Goal: Transaction & Acquisition: Download file/media

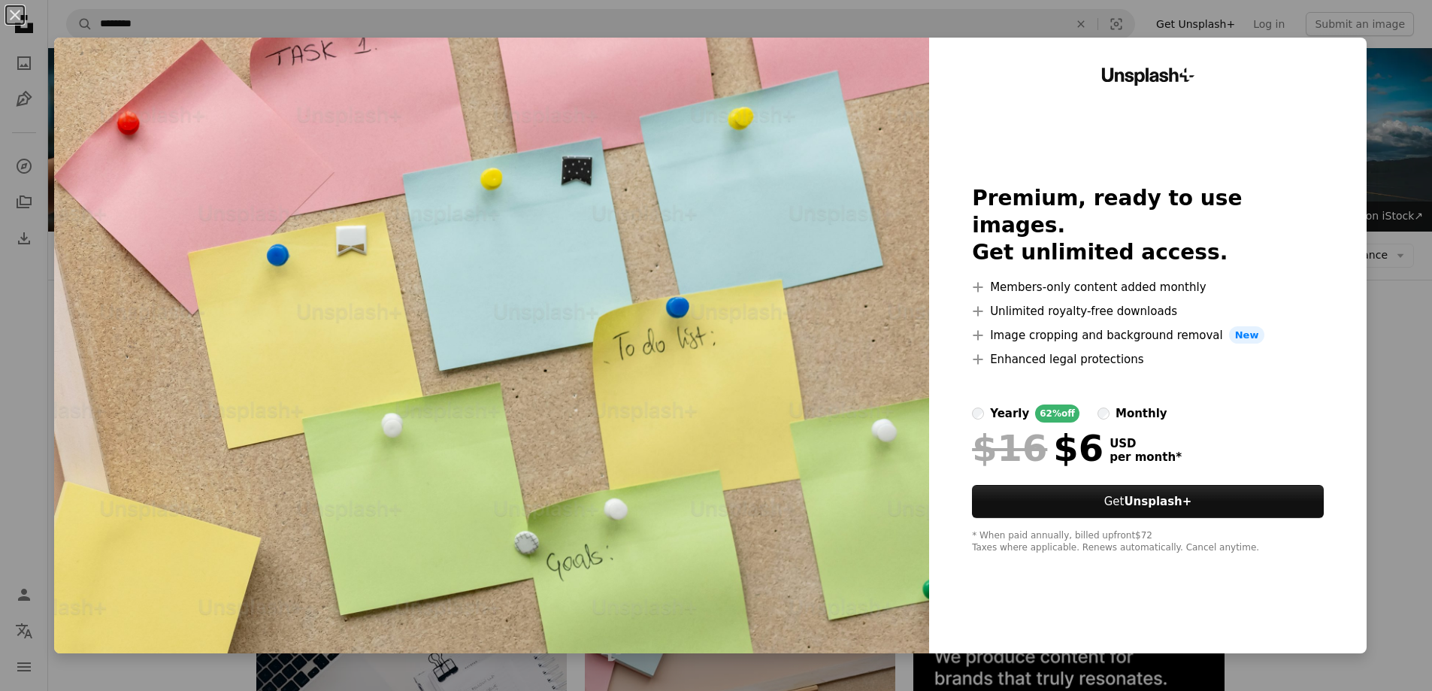
scroll to position [451, 0]
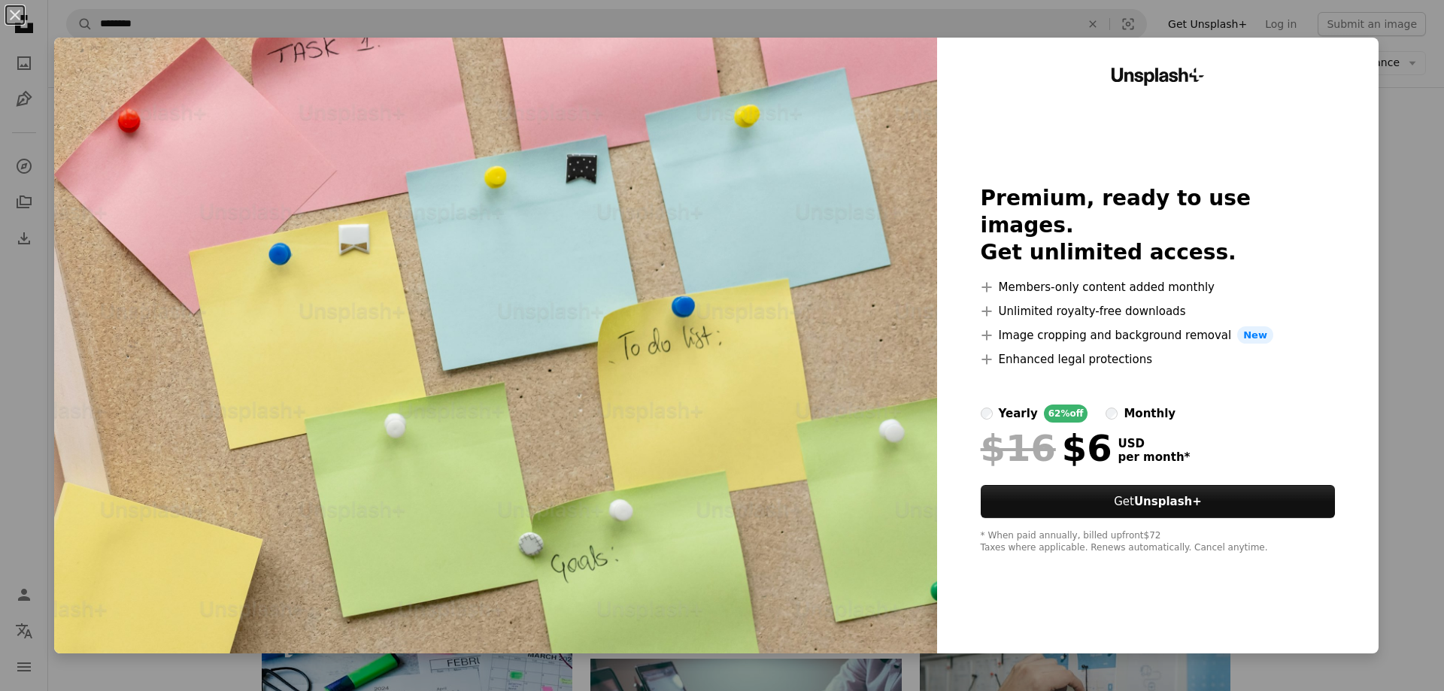
click at [1389, 168] on div "An X shape Unsplash+ Premium, ready to use images. Get unlimited access. A plus…" at bounding box center [722, 345] width 1444 height 691
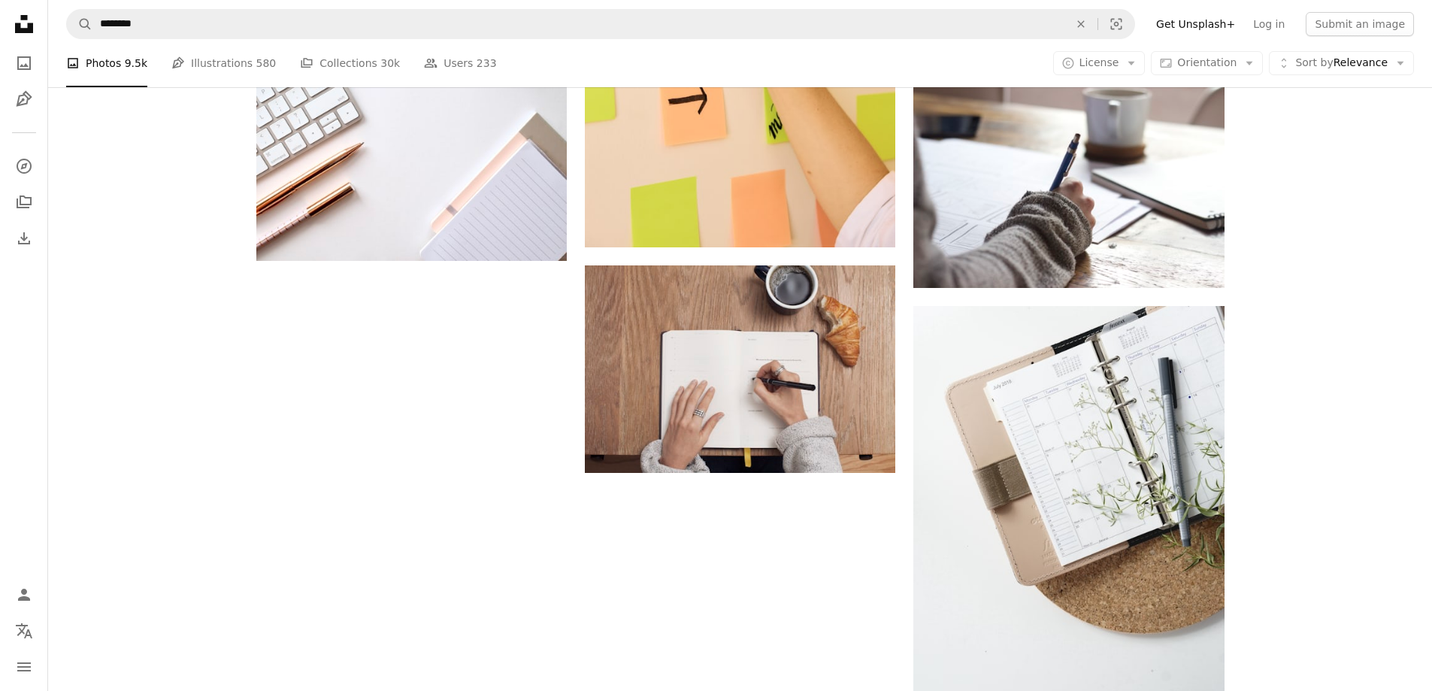
scroll to position [2105, 0]
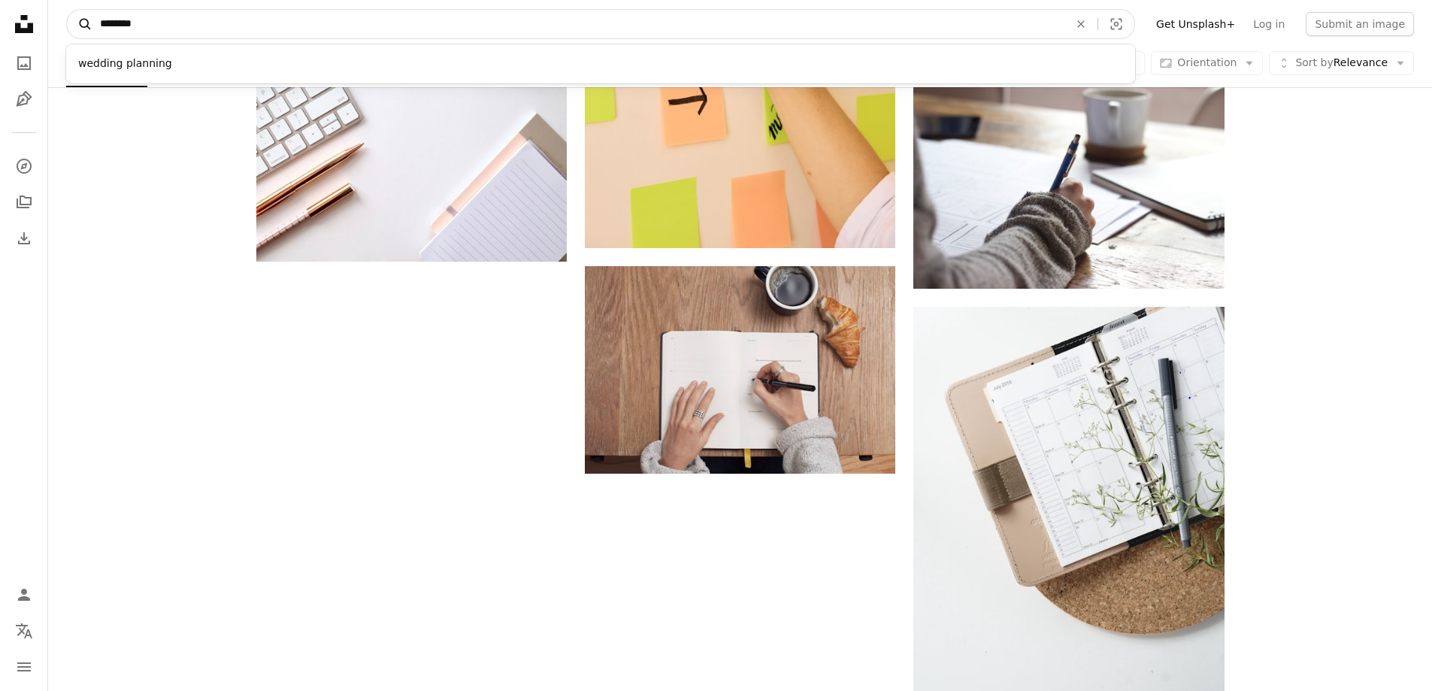
drag, startPoint x: 156, startPoint y: 25, endPoint x: 86, endPoint y: 29, distance: 70.0
click at [86, 29] on form "A magnifying glass ******** wedding planning An X shape Visual search" at bounding box center [600, 24] width 1069 height 30
type input "**********"
click button "A magnifying glass" at bounding box center [80, 24] width 26 height 29
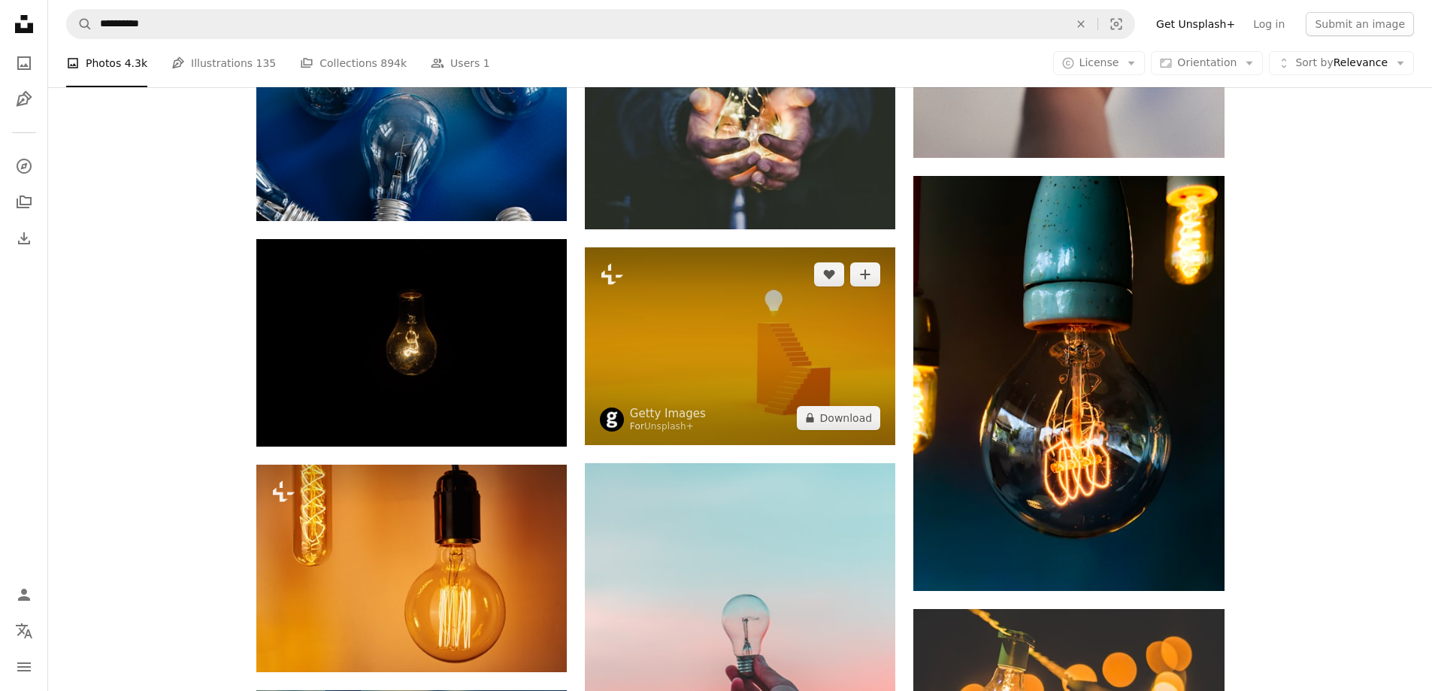
scroll to position [752, 0]
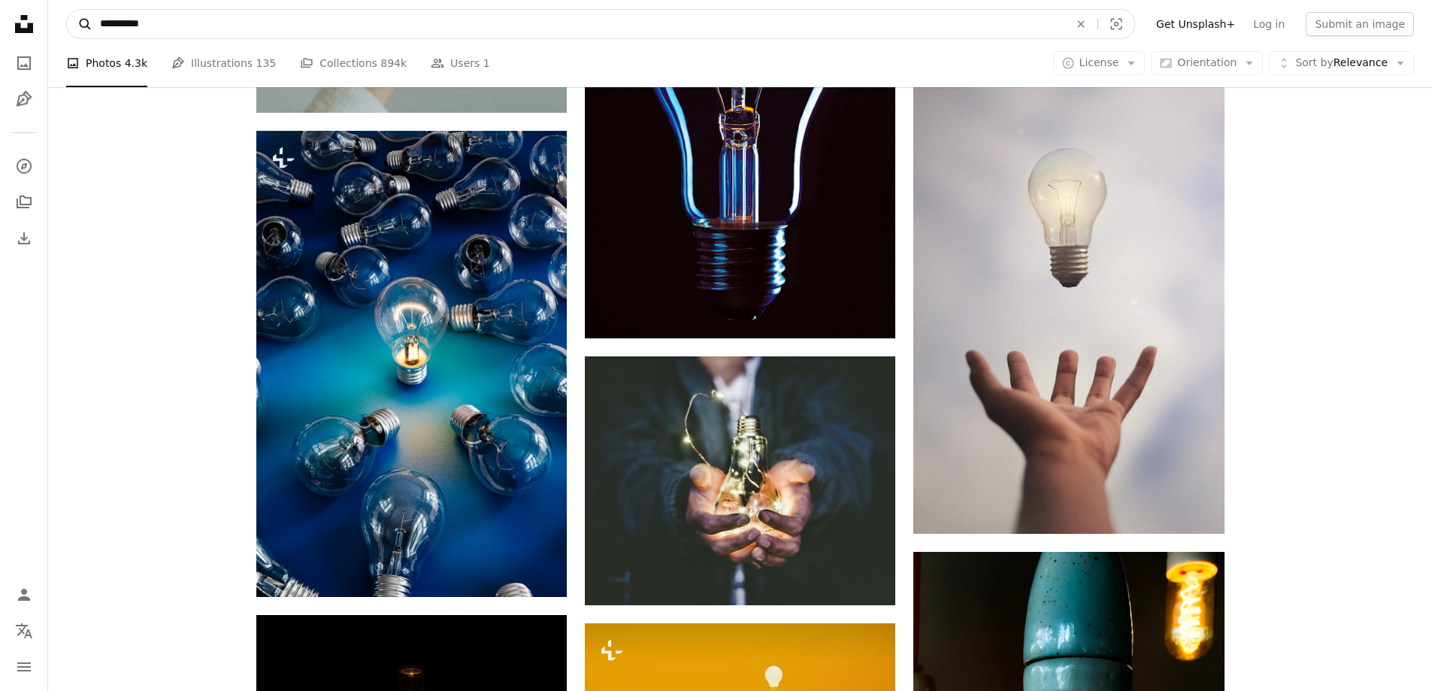
drag, startPoint x: 187, startPoint y: 26, endPoint x: 68, endPoint y: 32, distance: 119.7
click at [68, 32] on form "**********" at bounding box center [600, 24] width 1069 height 30
type input "**********"
click button "A magnifying glass" at bounding box center [80, 24] width 26 height 29
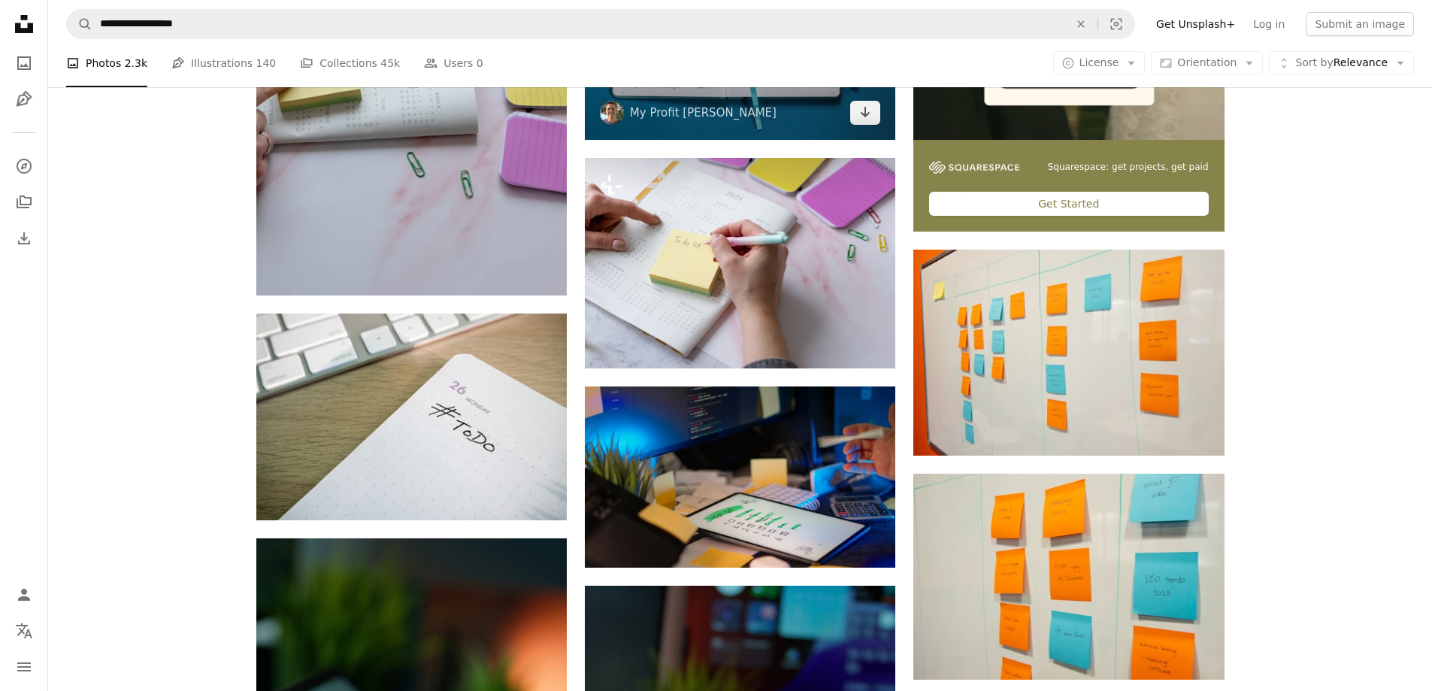
scroll to position [601, 0]
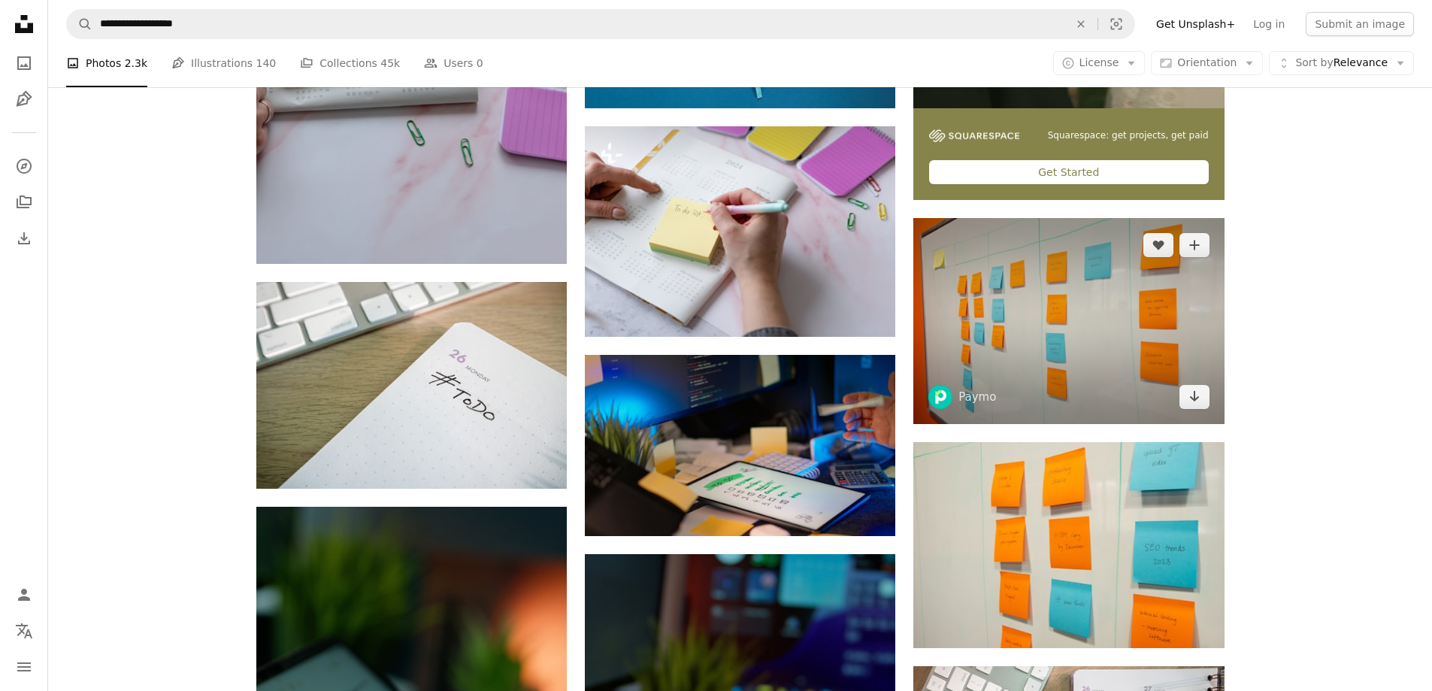
click at [1083, 393] on img at bounding box center [1068, 321] width 311 height 206
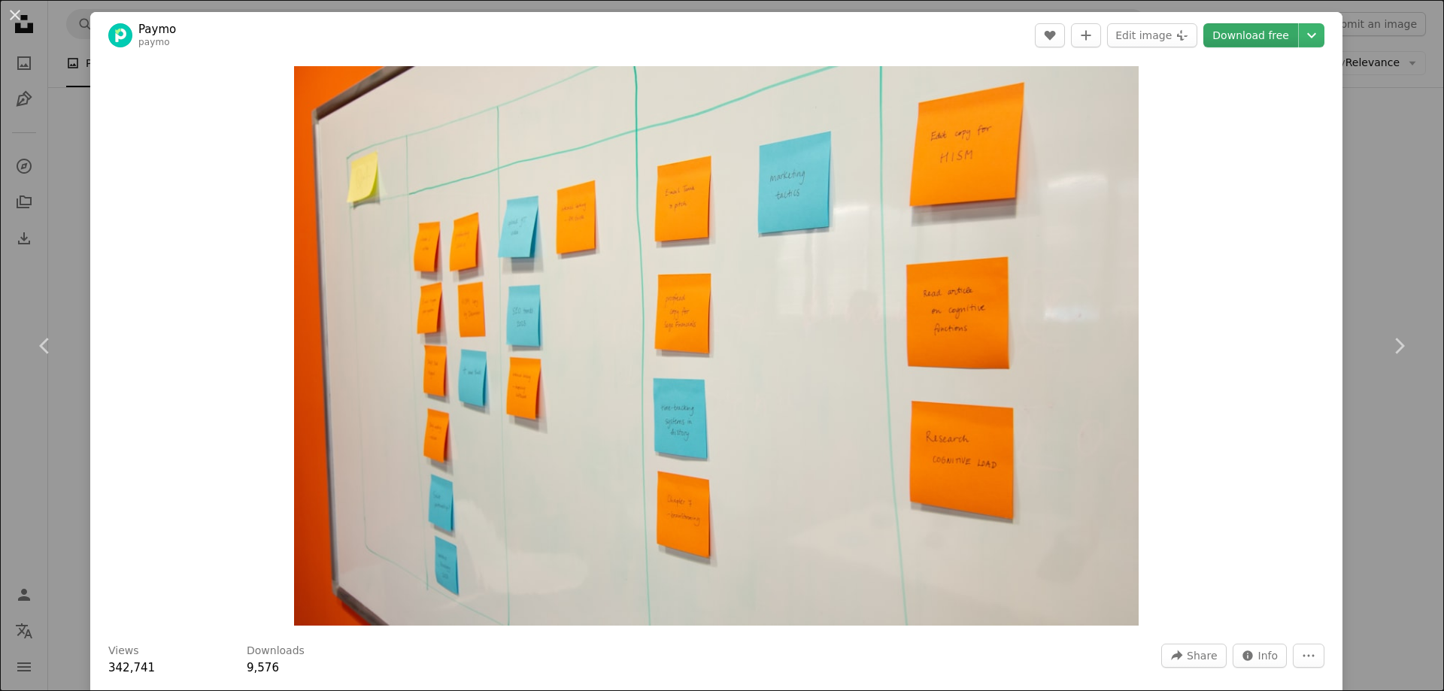
click at [1259, 29] on link "Download free" at bounding box center [1250, 35] width 95 height 24
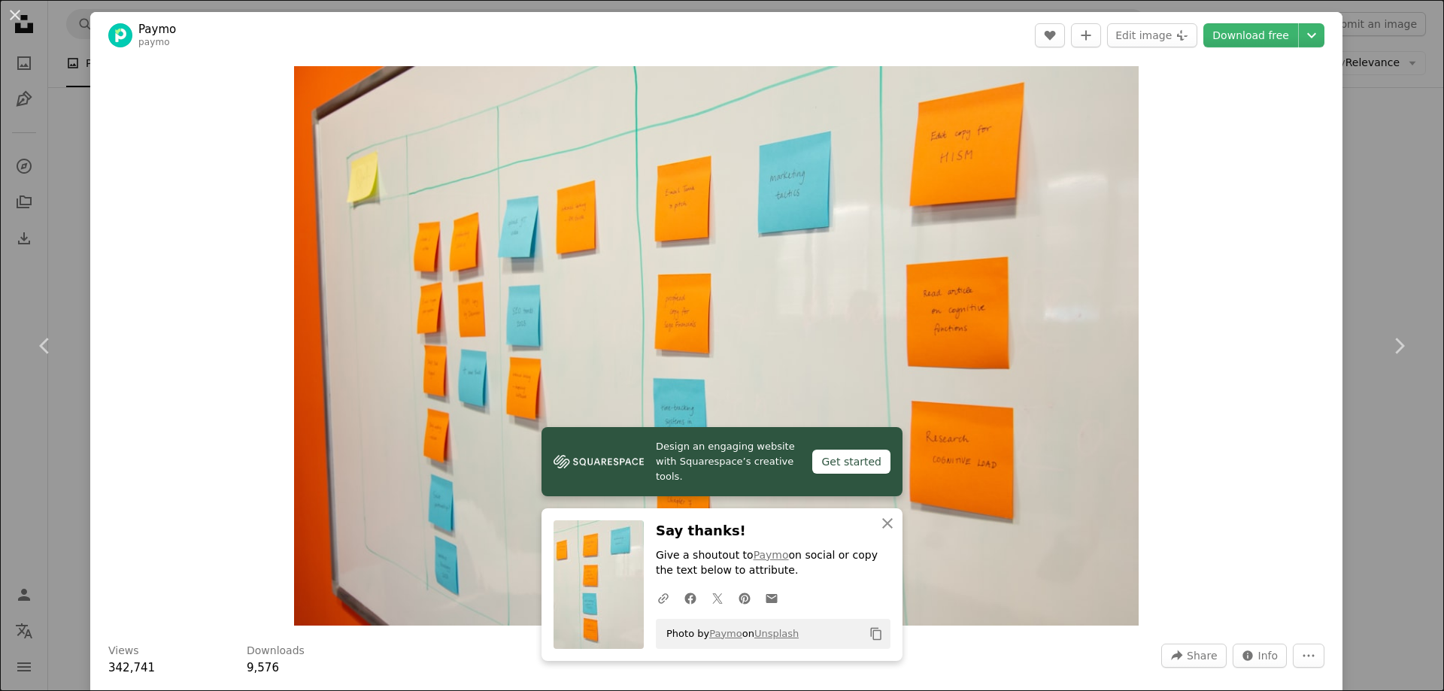
click at [1361, 119] on div "An X shape Chevron left Chevron right Design an engaging website with Squarespa…" at bounding box center [722, 345] width 1444 height 691
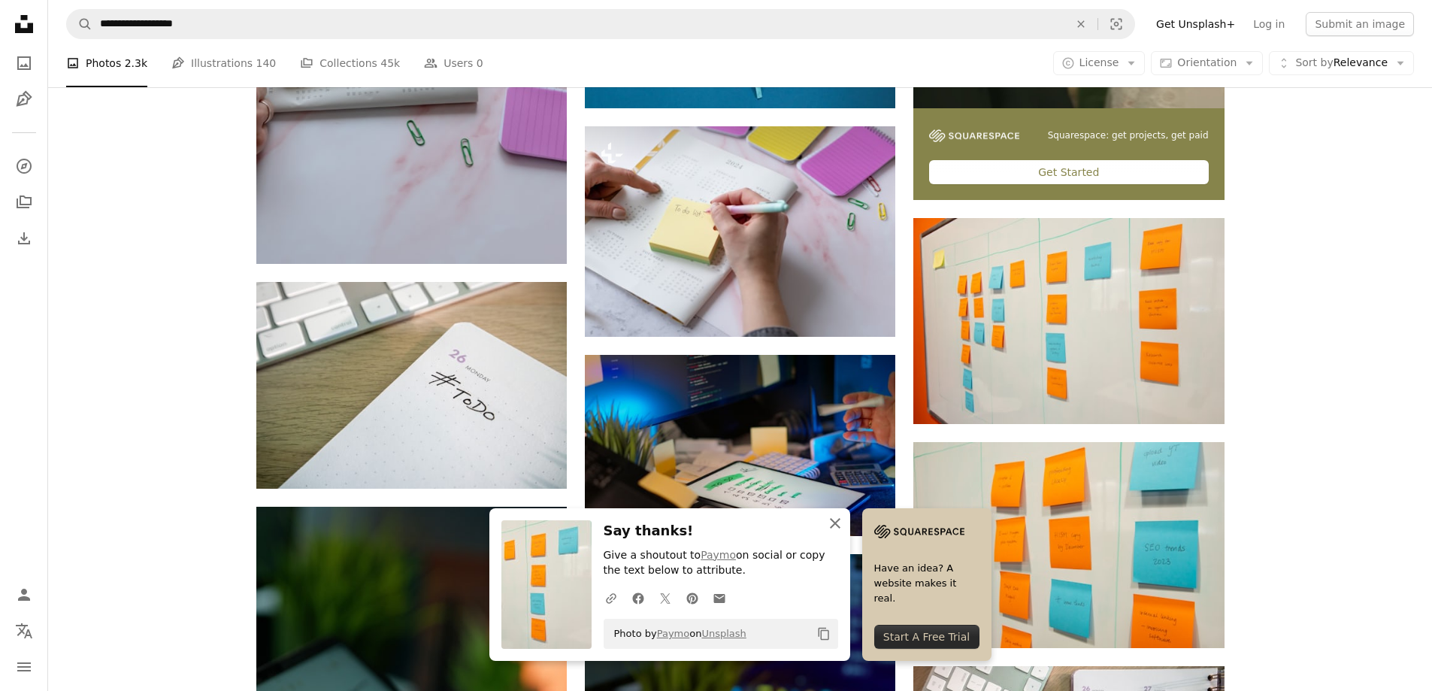
click at [835, 526] on icon "An X shape" at bounding box center [835, 523] width 18 height 18
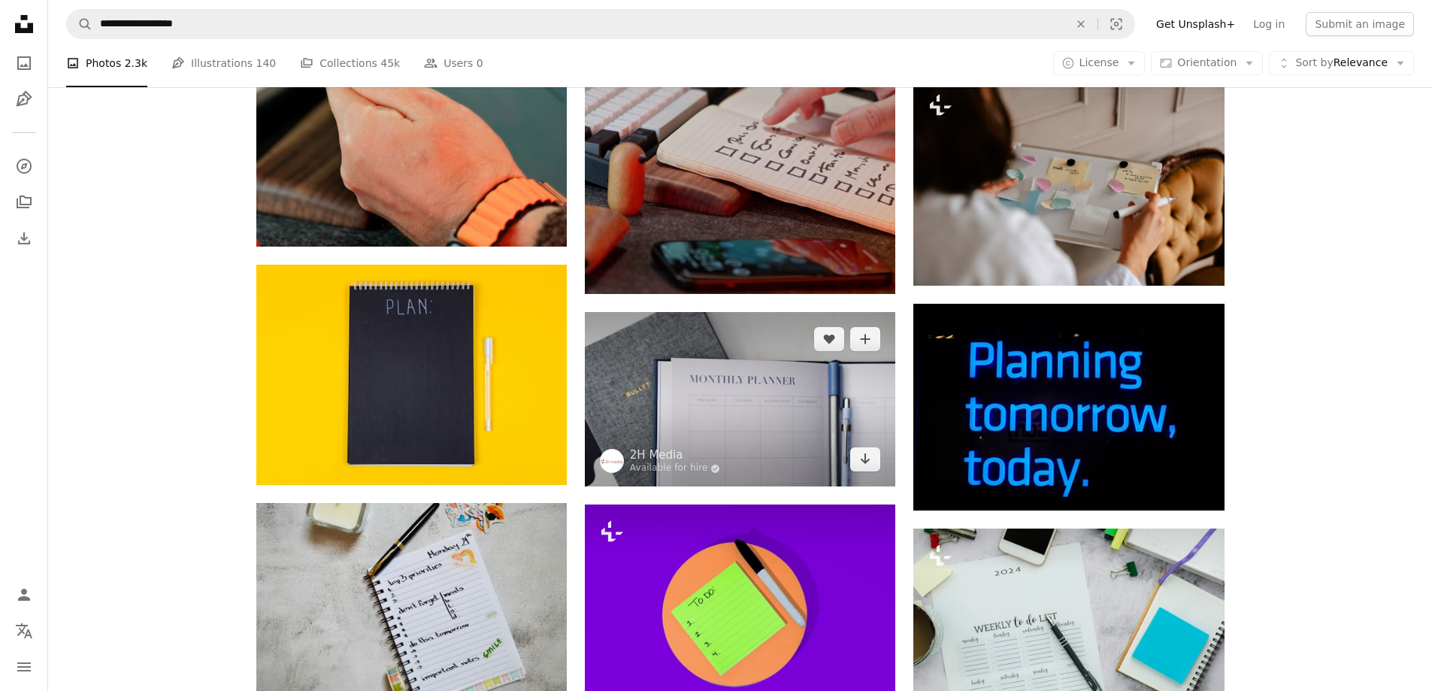
scroll to position [1429, 0]
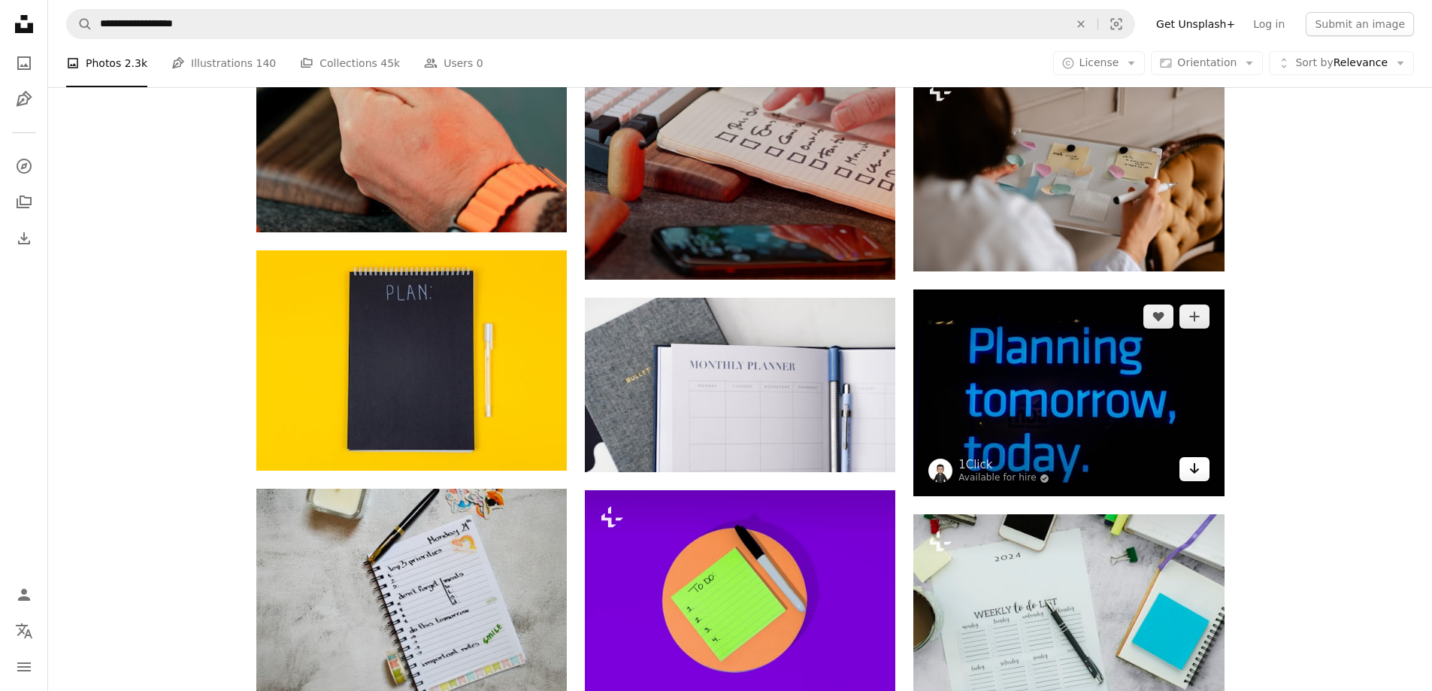
click at [1195, 465] on icon "Download" at bounding box center [1194, 468] width 10 height 11
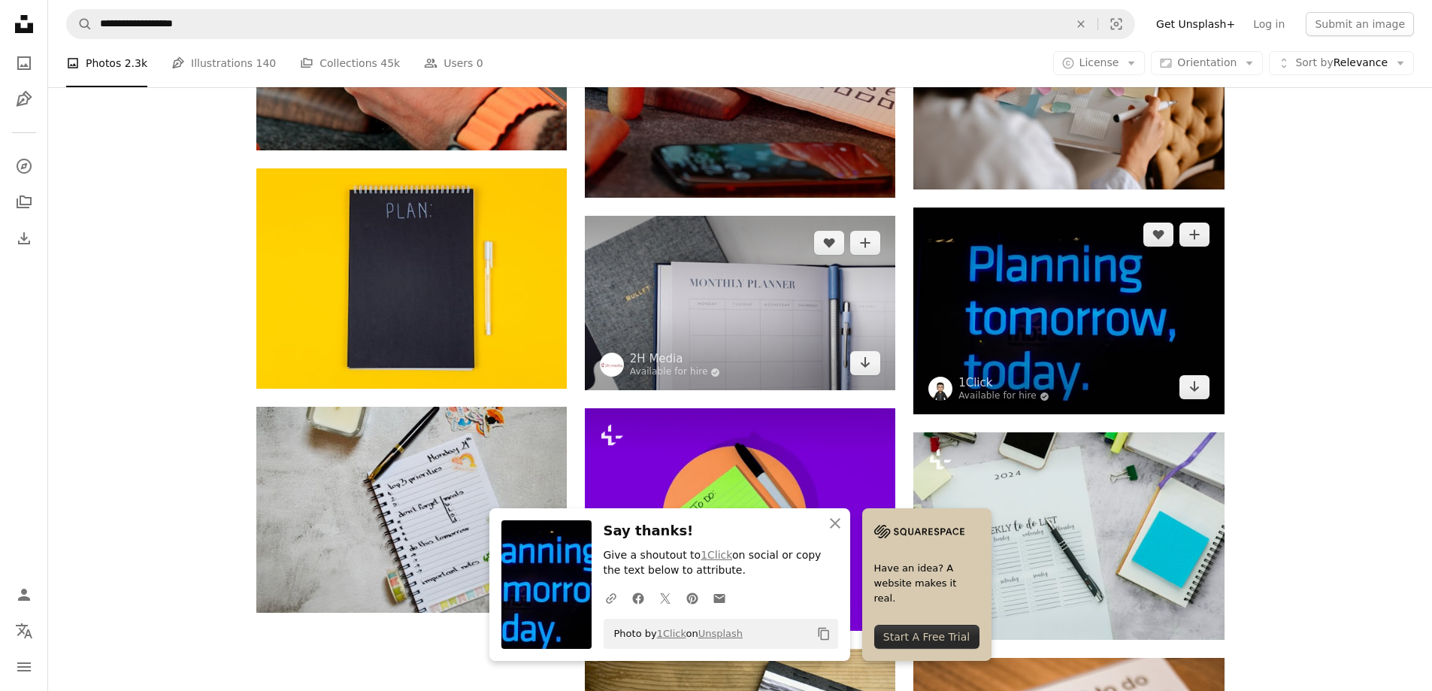
scroll to position [1504, 0]
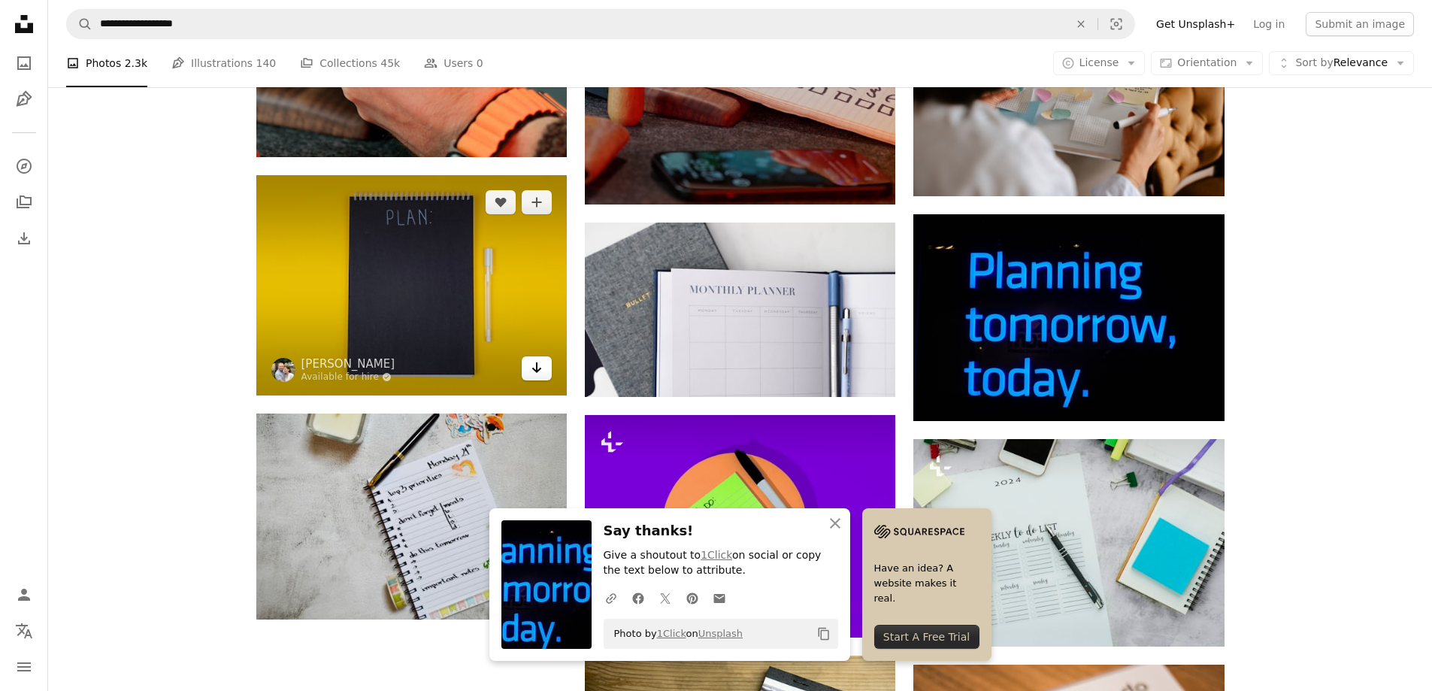
click at [540, 368] on icon "Arrow pointing down" at bounding box center [537, 368] width 12 height 18
